Goal: Task Accomplishment & Management: Use online tool/utility

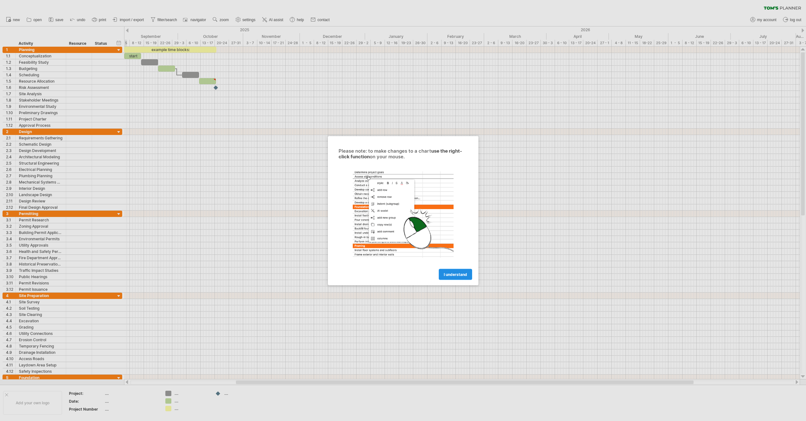
click at [454, 275] on span "I understand" at bounding box center [455, 274] width 23 height 5
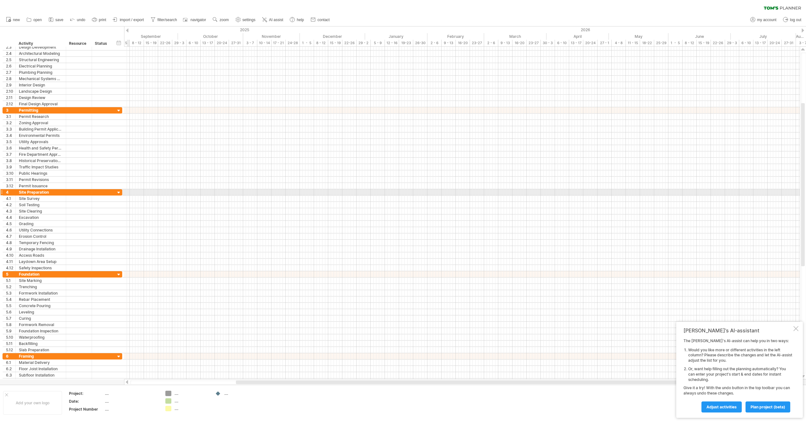
click at [119, 193] on div at bounding box center [119, 193] width 6 height 6
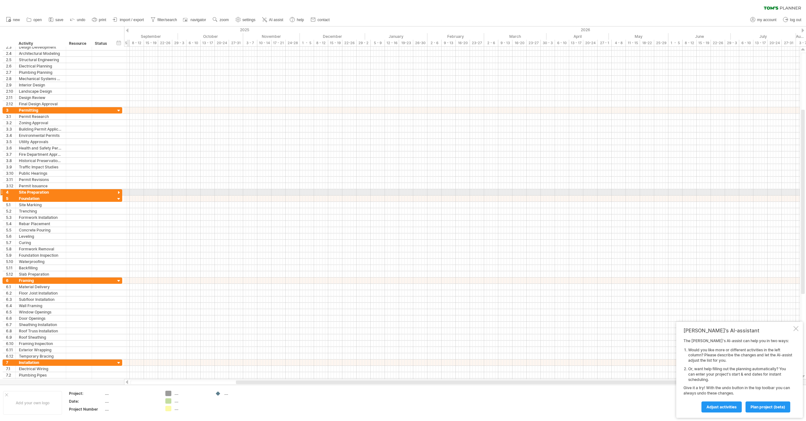
click at [119, 193] on div at bounding box center [119, 193] width 6 height 6
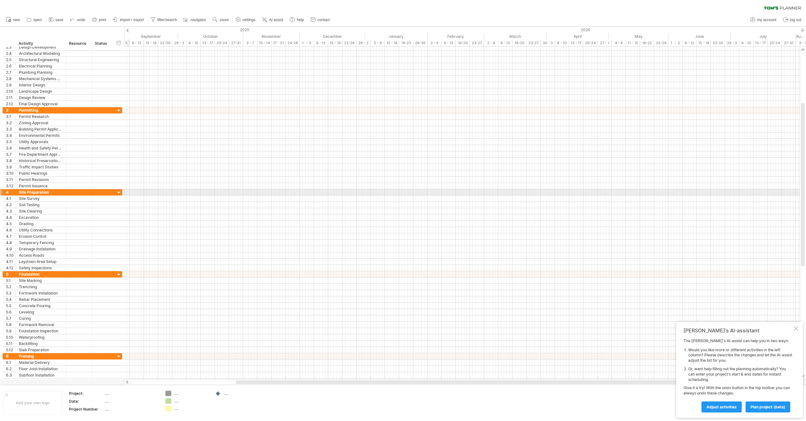
click at [119, 193] on div at bounding box center [119, 193] width 6 height 6
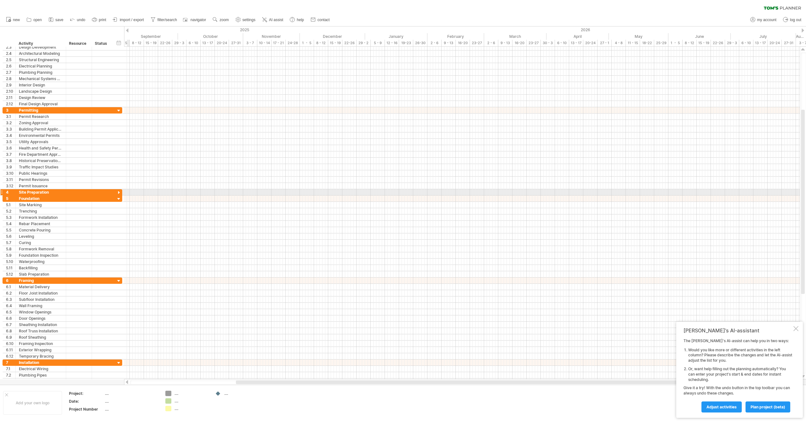
click at [118, 192] on div at bounding box center [119, 193] width 6 height 6
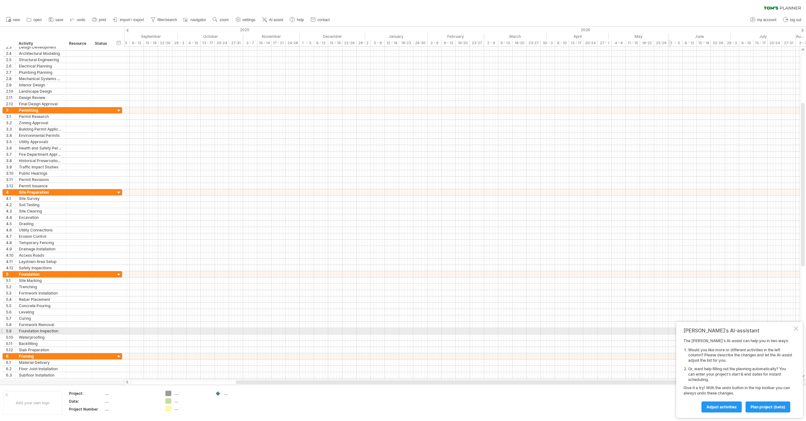
click at [796, 331] on div at bounding box center [796, 328] width 5 height 5
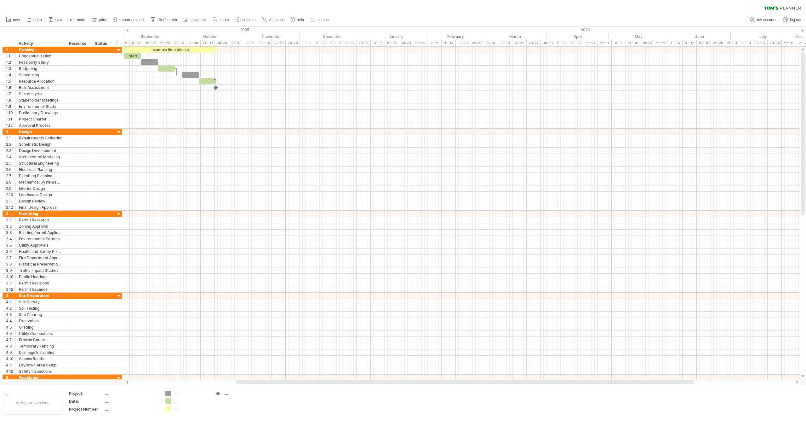
click at [803, 31] on div at bounding box center [803, 30] width 3 height 4
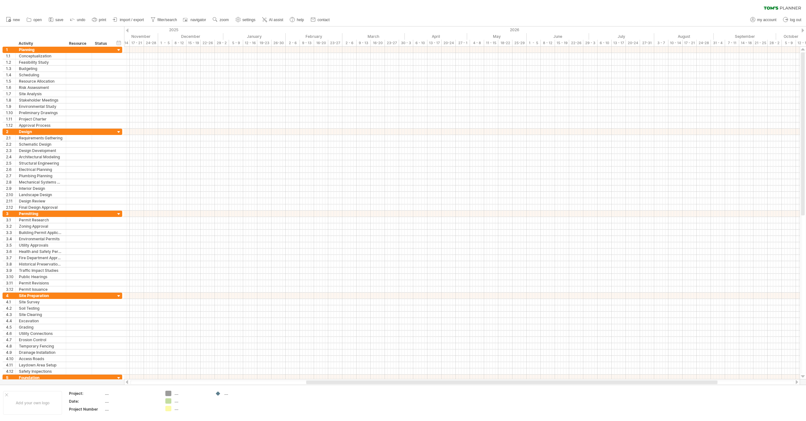
click at [128, 30] on div at bounding box center [127, 30] width 3 height 4
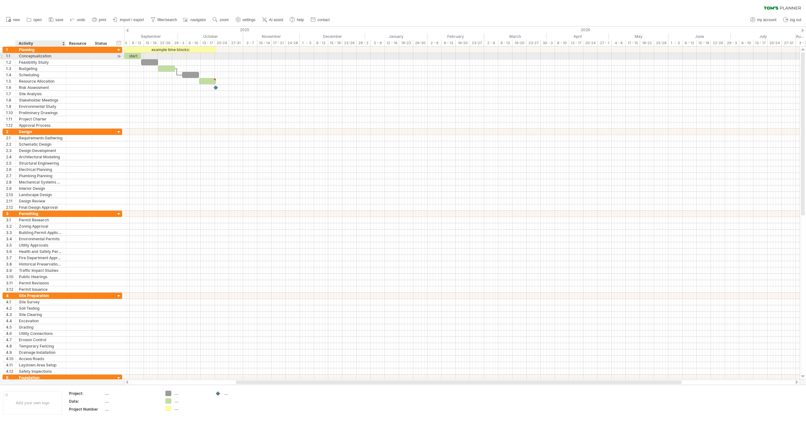
click at [52, 56] on div "Conceptualization" at bounding box center [41, 56] width 44 height 6
click at [52, 56] on input "**********" at bounding box center [41, 56] width 44 height 6
click at [79, 21] on span "undo" at bounding box center [81, 20] width 9 height 4
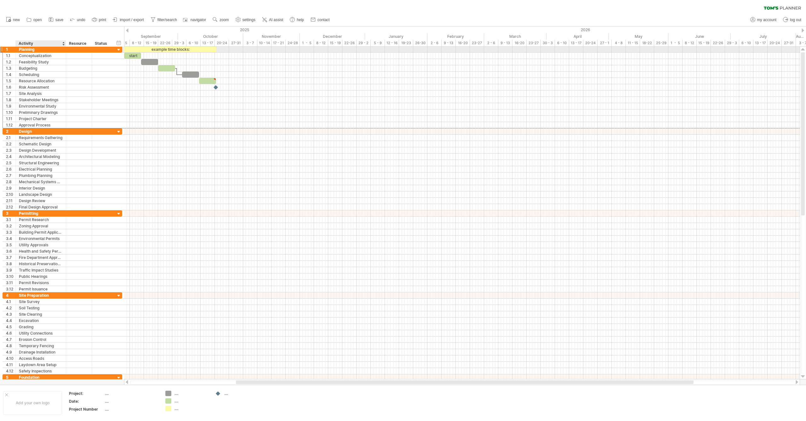
click at [37, 50] on div "Planning" at bounding box center [41, 49] width 44 height 6
click at [37, 50] on input "********" at bounding box center [41, 49] width 44 height 6
click at [104, 395] on th "Project:" at bounding box center [86, 393] width 35 height 7
type input "**********"
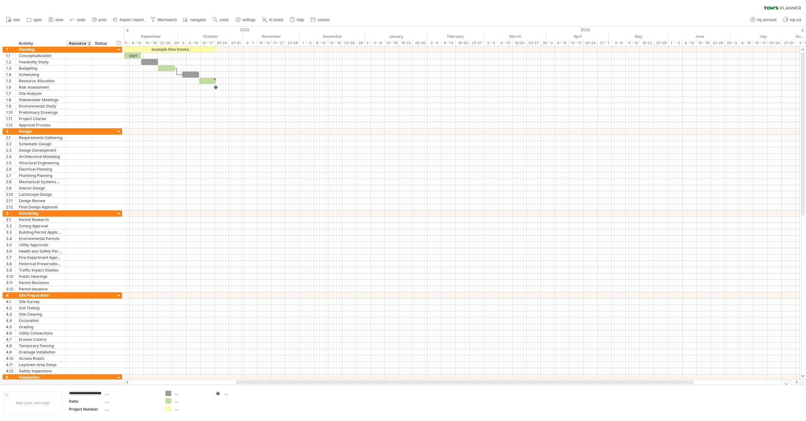
click at [83, 401] on div "Date:" at bounding box center [86, 400] width 35 height 5
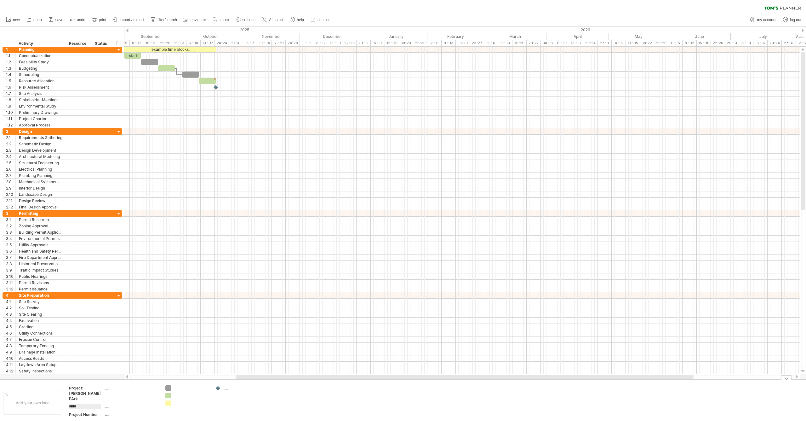
click at [169, 388] on div "Trying to reach plan.tomsplanner.com Connected again... 0% clear filter new 1" at bounding box center [403, 210] width 806 height 421
click at [170, 395] on div "Trying to reach plan.tomsplanner.com Connected again... 0% clear filter new 1" at bounding box center [403, 210] width 806 height 421
click at [170, 401] on div "Trying to reach plan.tomsplanner.com Connected again... 0% clear filter new 1" at bounding box center [403, 210] width 806 height 421
click at [175, 411] on td ".... .... ...." at bounding box center [187, 402] width 50 height 35
click at [194, 49] on div "example time blocks:" at bounding box center [170, 49] width 92 height 6
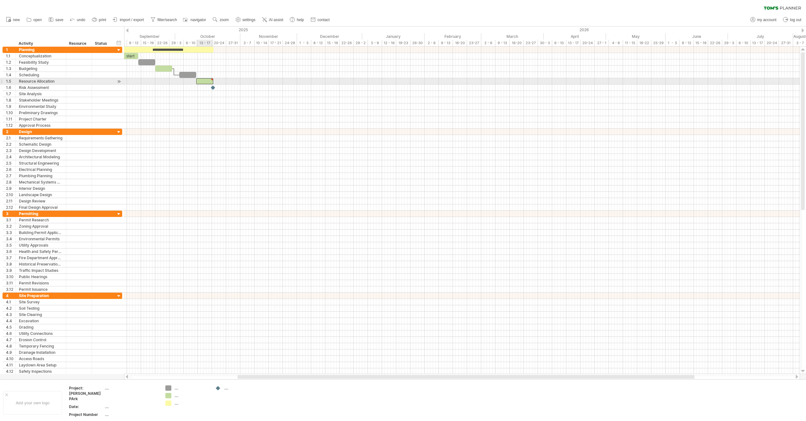
click at [207, 80] on div at bounding box center [204, 81] width 17 height 6
click at [214, 88] on div at bounding box center [213, 87] width 6 height 6
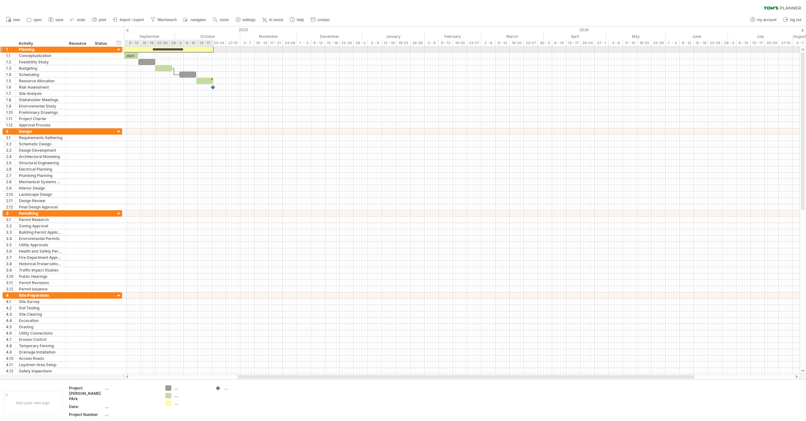
click at [181, 50] on div "**********" at bounding box center [167, 49] width 92 height 6
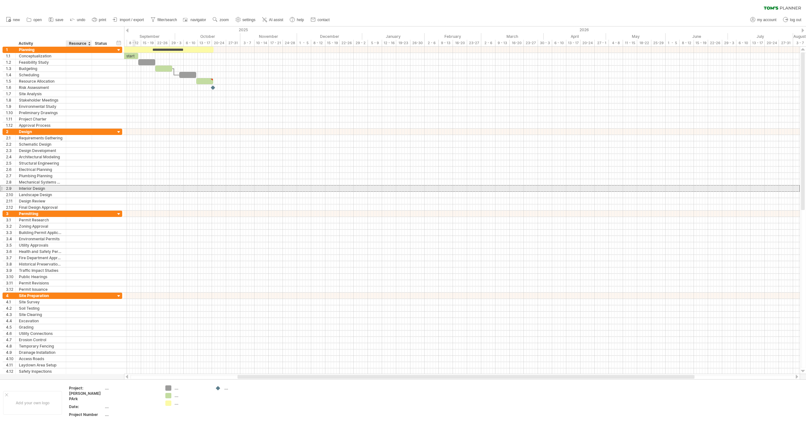
click at [80, 187] on div at bounding box center [78, 188] width 19 height 6
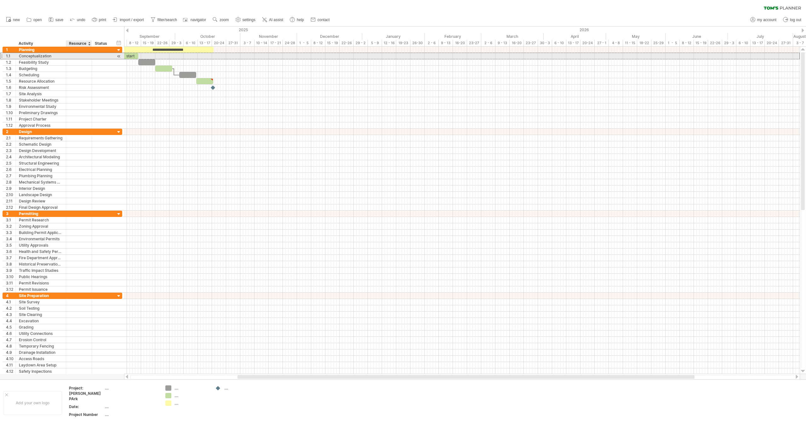
click at [76, 55] on div at bounding box center [78, 56] width 19 height 6
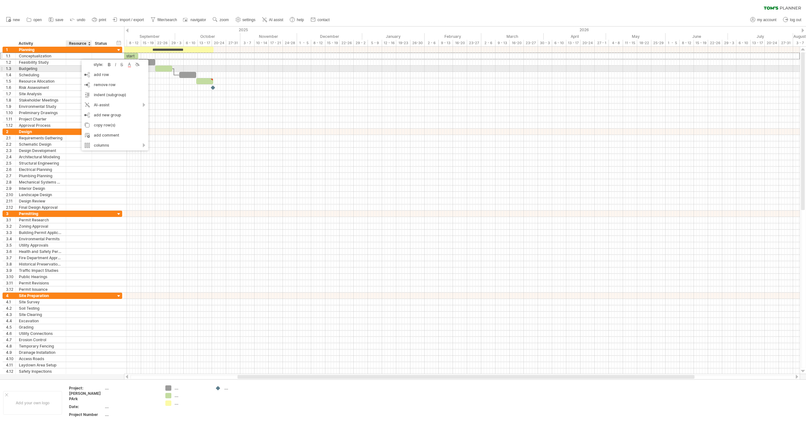
click at [77, 66] on div at bounding box center [78, 69] width 19 height 6
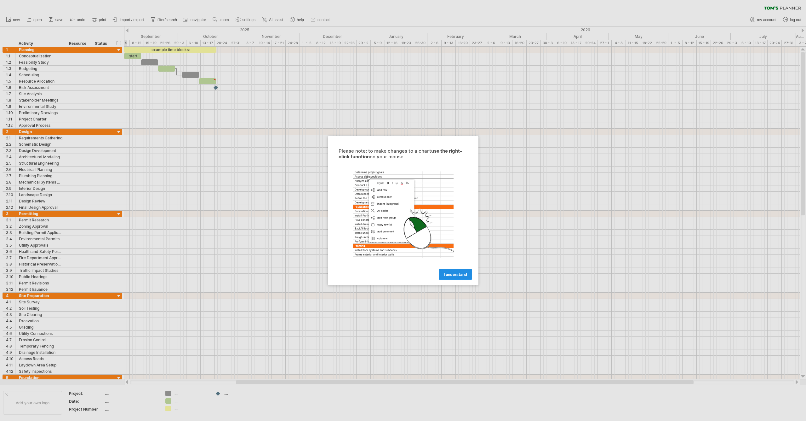
click at [458, 272] on span "I understand" at bounding box center [455, 274] width 23 height 5
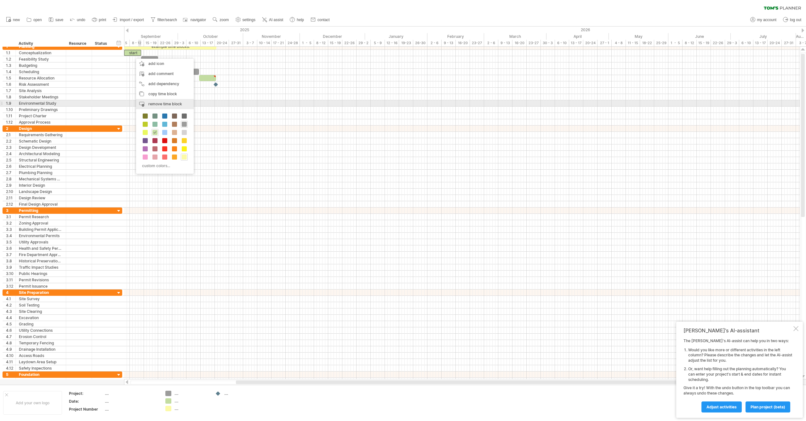
click at [166, 102] on span "remove time block" at bounding box center [165, 103] width 34 height 5
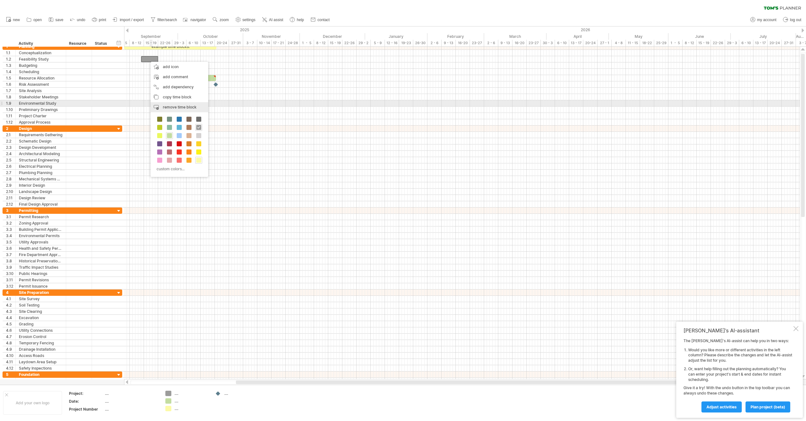
click at [172, 106] on span "remove time block" at bounding box center [180, 107] width 34 height 5
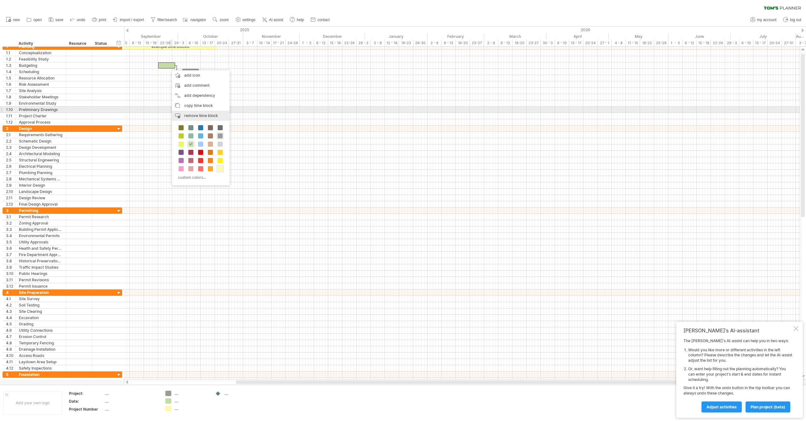
drag, startPoint x: 195, startPoint y: 112, endPoint x: 192, endPoint y: 99, distance: 13.8
click at [195, 112] on div "remove time block remove selected items" at bounding box center [201, 116] width 58 height 10
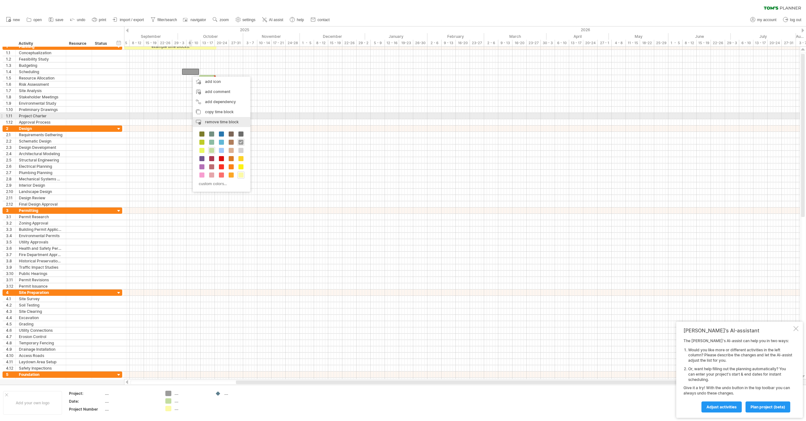
click at [211, 121] on span "remove time block" at bounding box center [222, 121] width 34 height 5
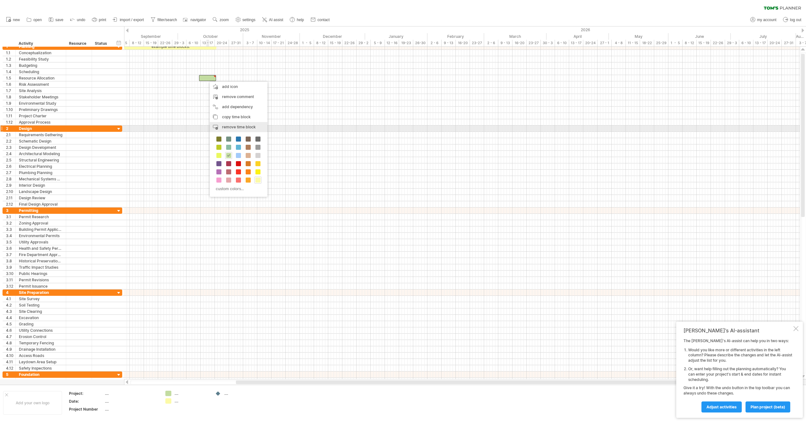
click at [226, 126] on span "remove time block" at bounding box center [239, 126] width 34 height 5
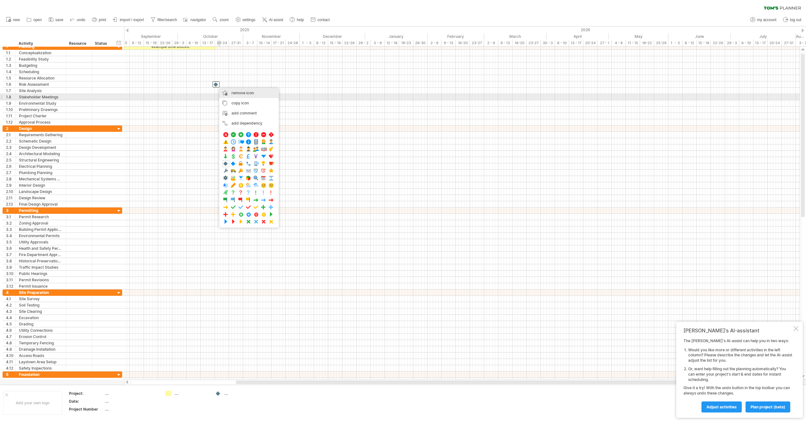
click at [234, 95] on span "remove icon" at bounding box center [243, 92] width 22 height 5
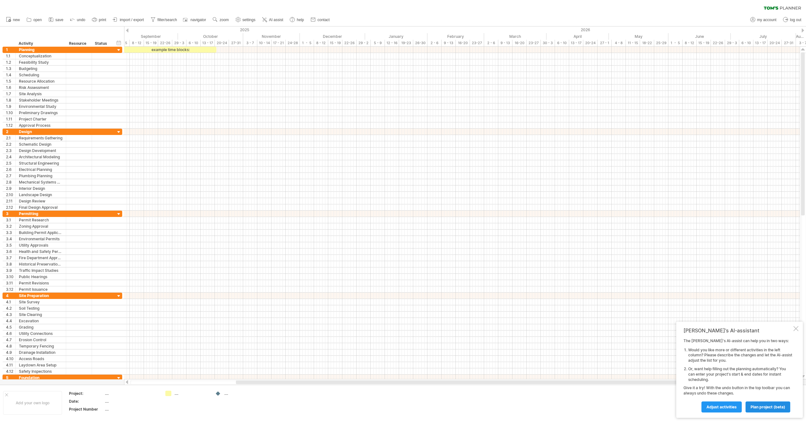
click at [760, 408] on span "plan project (beta)" at bounding box center [768, 406] width 35 height 5
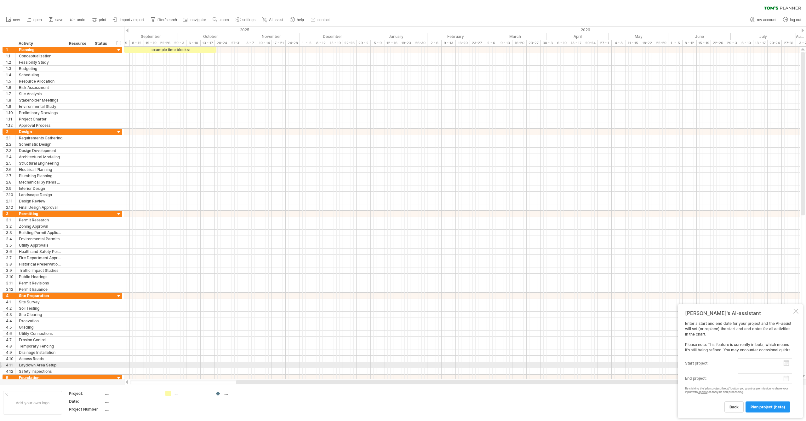
click at [754, 365] on input "start project:" at bounding box center [765, 363] width 55 height 10
click at [745, 371] on link "next" at bounding box center [745, 369] width 5 height 5
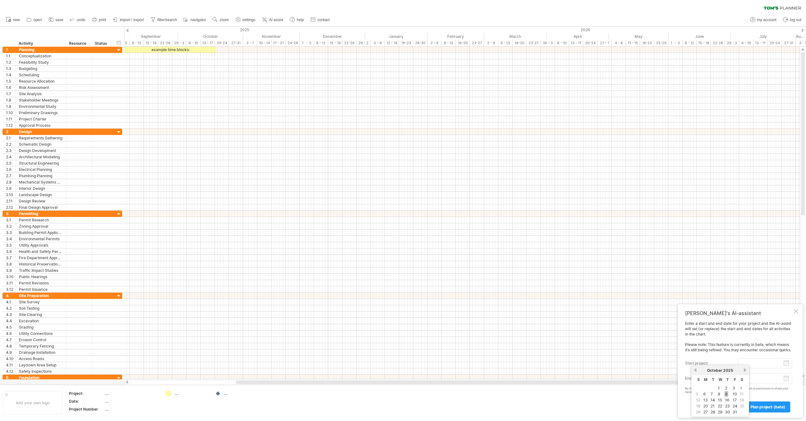
click at [726, 394] on link "9" at bounding box center [727, 394] width 4 height 6
type input "********"
click at [786, 378] on body "progress(100%) Trying to reach [DOMAIN_NAME] Connected again... 0% clear filter…" at bounding box center [403, 211] width 806 height 422
click at [803, 371] on link "next" at bounding box center [803, 370] width 5 height 5
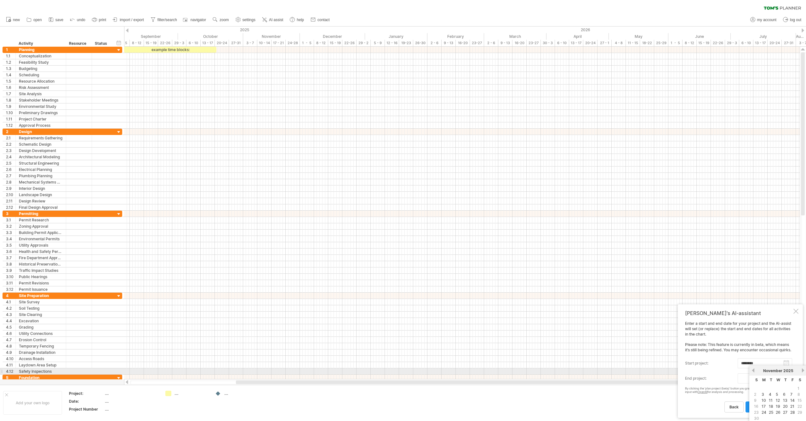
click at [803, 371] on link "next" at bounding box center [803, 370] width 5 height 5
click at [803, 371] on link "next" at bounding box center [802, 370] width 5 height 5
click at [803, 371] on link "next" at bounding box center [803, 370] width 5 height 5
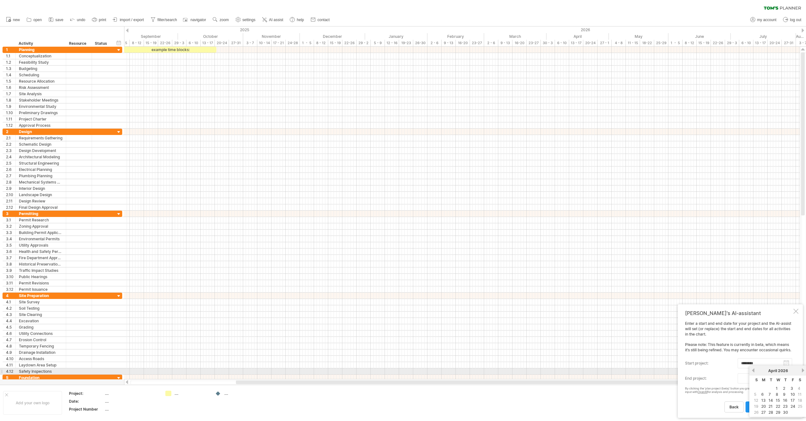
click at [803, 371] on link "next" at bounding box center [803, 370] width 5 height 5
click at [803, 370] on link "next" at bounding box center [803, 370] width 5 height 5
click at [763, 389] on link "1" at bounding box center [762, 388] width 3 height 6
type input "********"
click at [765, 408] on span "plan project (beta)" at bounding box center [768, 406] width 35 height 5
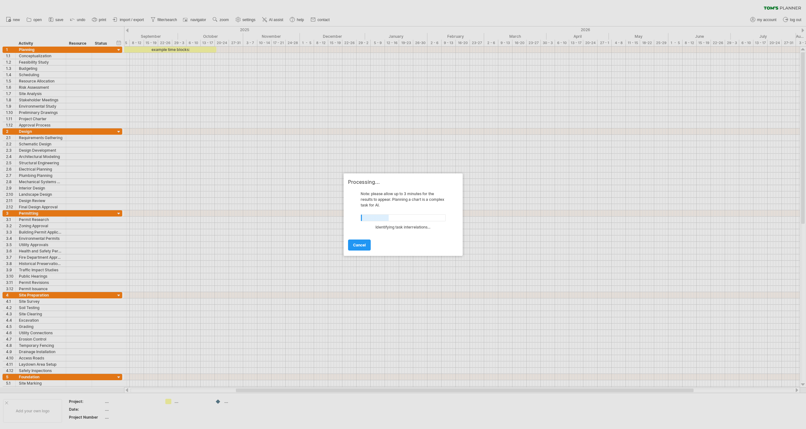
click at [382, 182] on div "Processing..." at bounding box center [403, 182] width 110 height 6
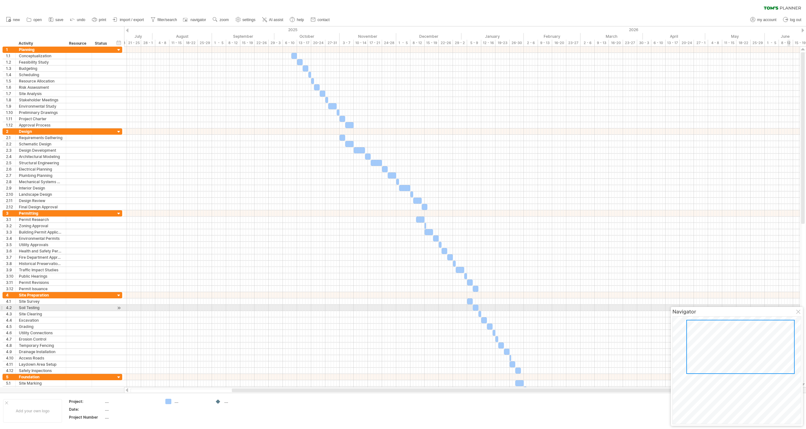
click at [798, 311] on div at bounding box center [798, 312] width 5 height 5
